Goal: Use online tool/utility: Utilize a website feature to perform a specific function

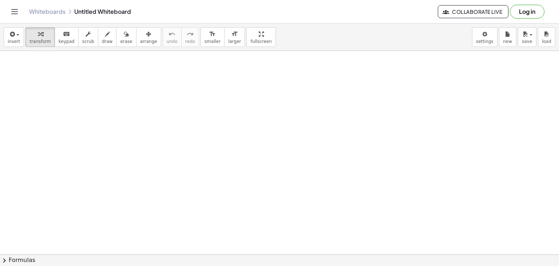
scroll to position [94, 0]
click at [23, 257] on button "chevron_right Formulas" at bounding box center [279, 261] width 559 height 12
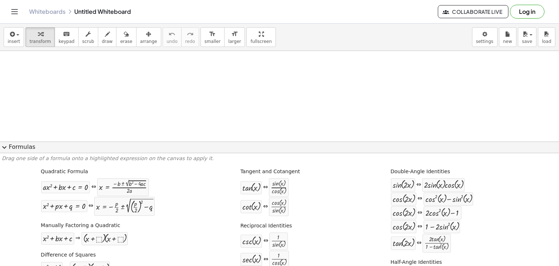
click at [25, 149] on button "expand_more Formulas" at bounding box center [279, 148] width 559 height 12
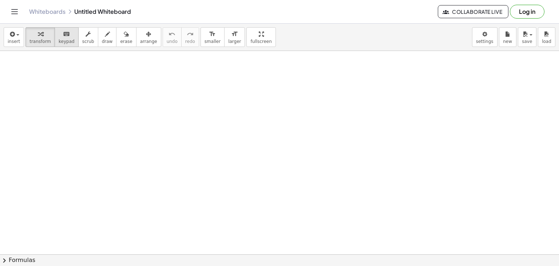
click at [67, 39] on span "keypad" at bounding box center [67, 41] width 16 height 5
click at [85, 39] on span "scrub" at bounding box center [88, 41] width 12 height 5
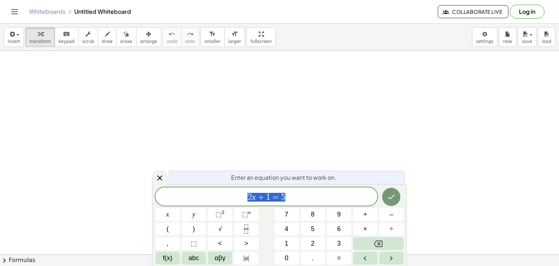
scroll to position [141, 0]
click at [187, 256] on button "abc" at bounding box center [194, 258] width 24 height 13
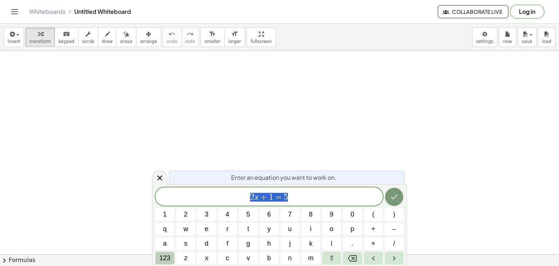
click at [168, 259] on span "123" at bounding box center [164, 258] width 11 height 10
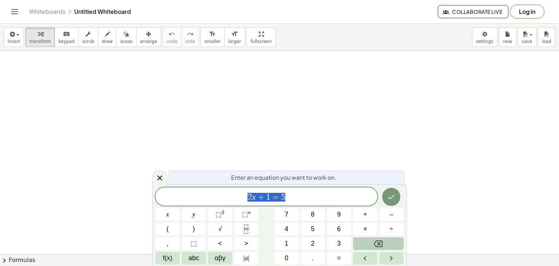
click at [379, 241] on icon "Backspace" at bounding box center [378, 244] width 9 height 9
click at [226, 229] on button "√" at bounding box center [220, 229] width 24 height 13
click at [382, 249] on button "Backspace" at bounding box center [378, 243] width 51 height 13
click at [382, 248] on icon "Backspace" at bounding box center [378, 244] width 9 height 9
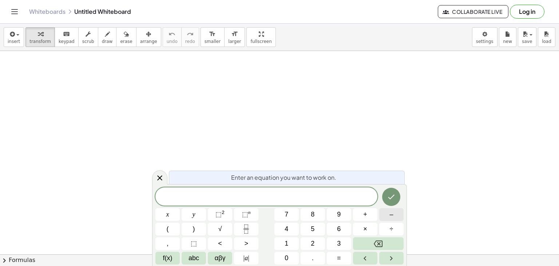
click at [393, 218] on span "–" at bounding box center [392, 215] width 4 height 10
click at [338, 249] on button "3" at bounding box center [339, 243] width 24 height 13
click at [393, 213] on span "–" at bounding box center [392, 215] width 4 height 10
click at [218, 232] on span "√" at bounding box center [220, 229] width 4 height 10
click at [317, 245] on button "2" at bounding box center [313, 243] width 24 height 13
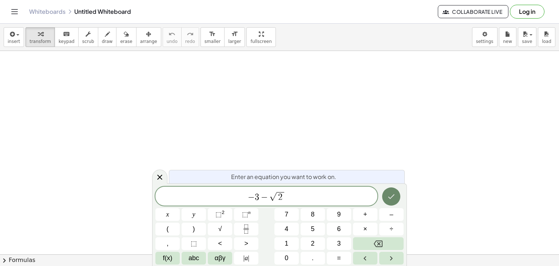
click at [387, 193] on button "Done" at bounding box center [391, 197] width 18 height 18
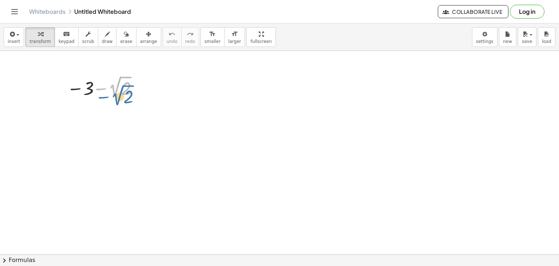
drag, startPoint x: 100, startPoint y: 78, endPoint x: 101, endPoint y: 84, distance: 6.7
click at [101, 84] on div at bounding box center [103, 87] width 80 height 27
click at [176, 147] on div at bounding box center [279, 137] width 559 height 455
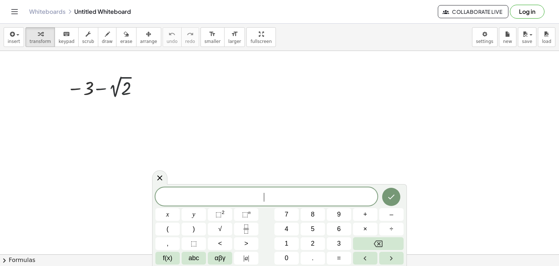
scroll to position [7, 0]
click at [371, 122] on div at bounding box center [279, 137] width 559 height 455
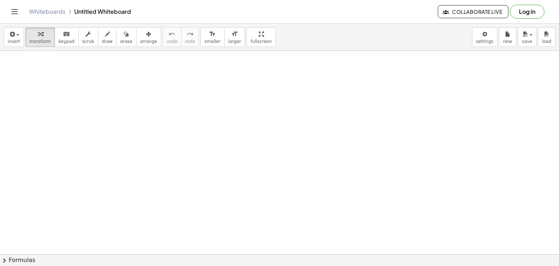
scroll to position [251, 0]
click at [32, 254] on div at bounding box center [279, 106] width 559 height 612
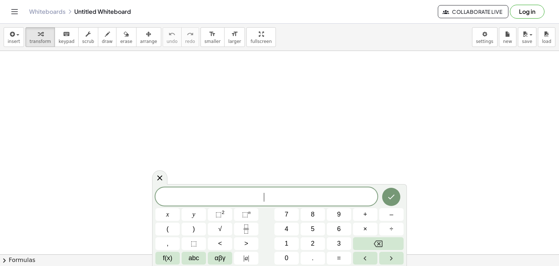
click at [34, 260] on button "chevron_right Formulas" at bounding box center [279, 261] width 559 height 12
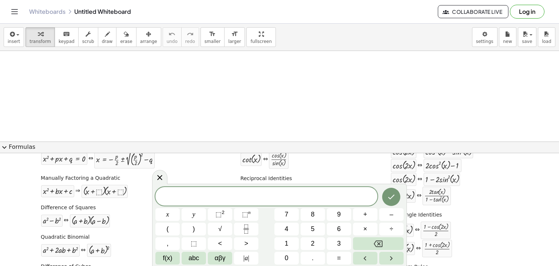
scroll to position [80, 0]
